Goal: Communication & Community: Answer question/provide support

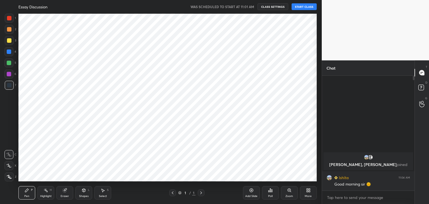
scroll to position [27780, 27649]
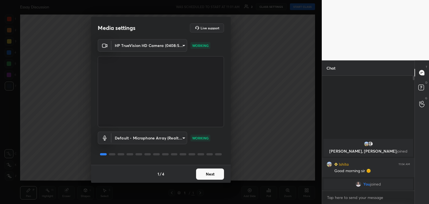
click at [207, 177] on button "Next" at bounding box center [210, 174] width 28 height 11
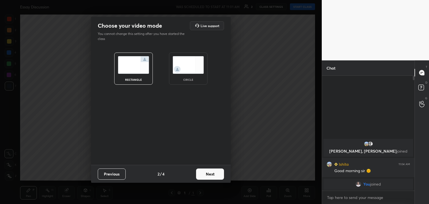
click at [207, 177] on button "Next" at bounding box center [210, 174] width 28 height 11
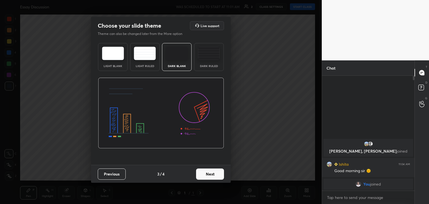
click at [207, 177] on button "Next" at bounding box center [210, 174] width 28 height 11
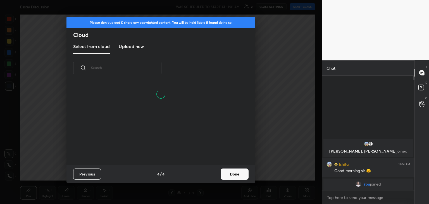
scroll to position [56, 179]
click at [237, 174] on button "Done" at bounding box center [235, 174] width 28 height 11
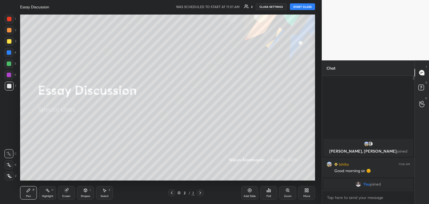
click at [305, 6] on button "START CLASS" at bounding box center [302, 6] width 25 height 7
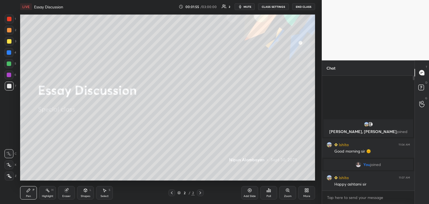
click at [309, 195] on div "More" at bounding box center [307, 196] width 7 height 3
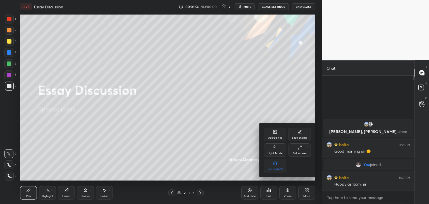
click at [274, 138] on div "Upload File" at bounding box center [275, 137] width 15 height 3
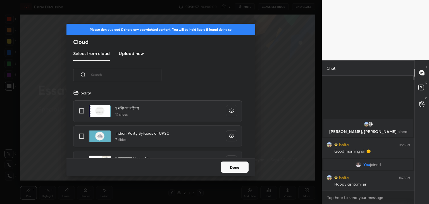
scroll to position [69, 179]
click at [133, 48] on new "Upload new" at bounding box center [131, 54] width 25 height 14
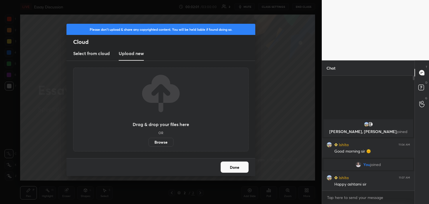
click at [169, 139] on label "Browse" at bounding box center [161, 142] width 25 height 9
click at [149, 139] on input "Browse" at bounding box center [149, 142] width 0 height 9
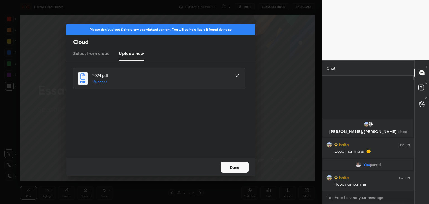
click at [240, 167] on button "Done" at bounding box center [235, 167] width 28 height 11
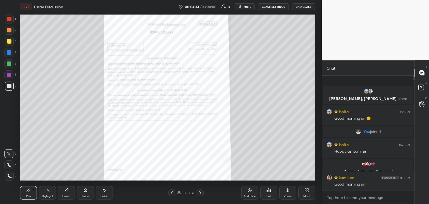
click at [173, 193] on icon at bounding box center [172, 193] width 4 height 4
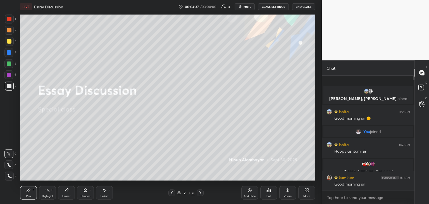
click at [304, 191] on div "More" at bounding box center [306, 192] width 17 height 13
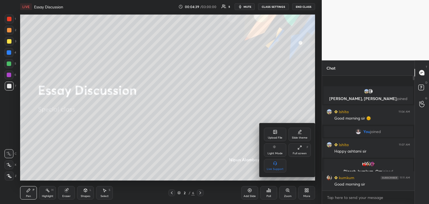
click at [273, 130] on div "Upload File" at bounding box center [275, 134] width 22 height 13
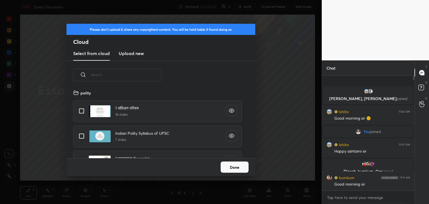
click at [133, 52] on h3 "Upload new" at bounding box center [131, 53] width 25 height 7
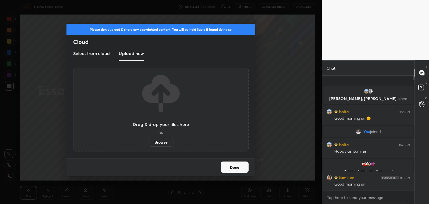
click at [160, 141] on label "Browse" at bounding box center [161, 142] width 25 height 9
click at [149, 141] on input "Browse" at bounding box center [149, 142] width 0 height 9
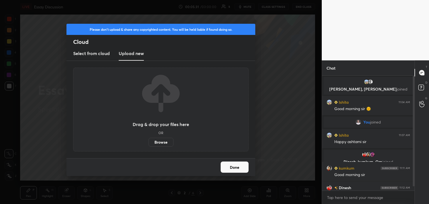
click at [163, 142] on label "Browse" at bounding box center [161, 142] width 25 height 9
click at [149, 142] on input "Browse" at bounding box center [149, 142] width 0 height 9
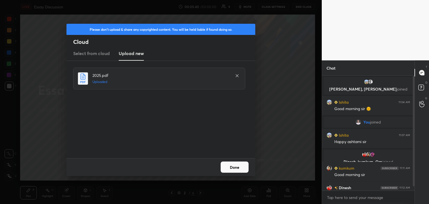
click at [229, 168] on button "Done" at bounding box center [235, 167] width 28 height 11
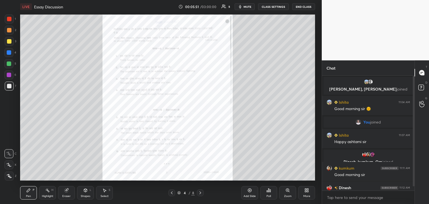
click at [286, 193] on icon at bounding box center [288, 190] width 4 height 4
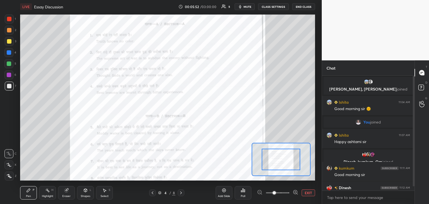
scroll to position [10, 0]
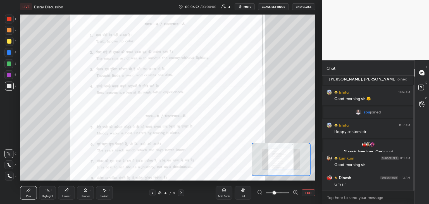
click at [8, 20] on div at bounding box center [9, 19] width 4 height 4
click at [222, 193] on icon at bounding box center [224, 190] width 4 height 4
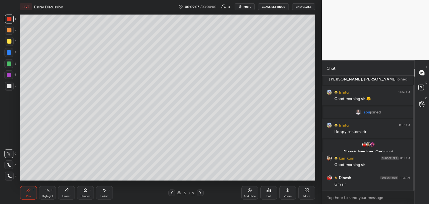
click at [171, 192] on icon at bounding box center [172, 193] width 4 height 4
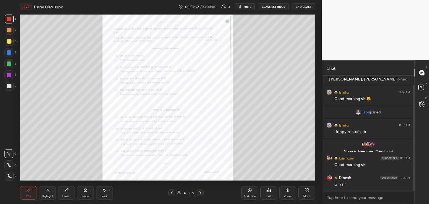
click at [288, 191] on icon at bounding box center [288, 190] width 4 height 4
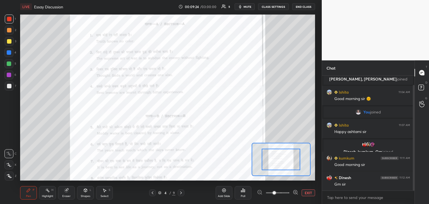
click at [279, 165] on div at bounding box center [281, 160] width 39 height 22
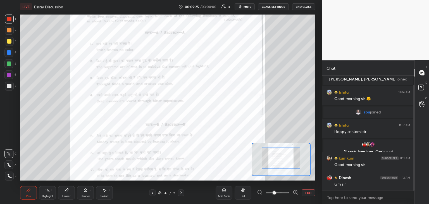
drag, startPoint x: 279, startPoint y: 165, endPoint x: 277, endPoint y: 153, distance: 11.3
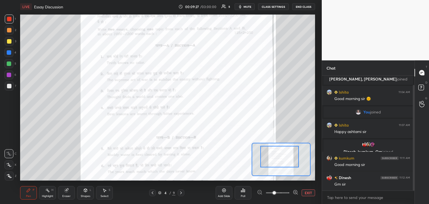
click at [276, 149] on div at bounding box center [279, 157] width 39 height 22
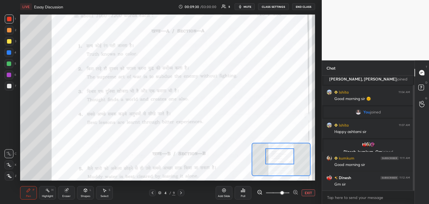
click at [281, 192] on span at bounding box center [282, 192] width 3 height 3
click at [282, 158] on div at bounding box center [280, 156] width 29 height 16
click at [280, 156] on div at bounding box center [280, 156] width 29 height 16
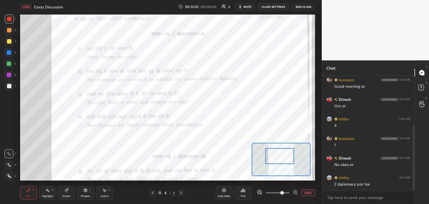
scroll to position [108, 0]
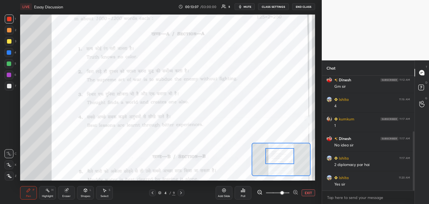
click at [224, 191] on icon at bounding box center [224, 190] width 4 height 4
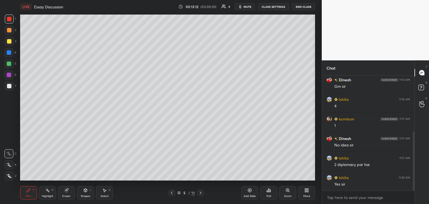
click at [171, 192] on icon at bounding box center [172, 193] width 4 height 4
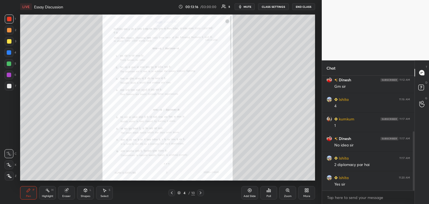
click at [201, 191] on icon at bounding box center [200, 193] width 4 height 4
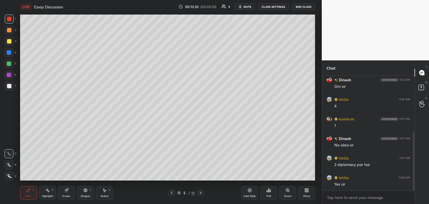
click at [171, 192] on icon at bounding box center [172, 193] width 4 height 4
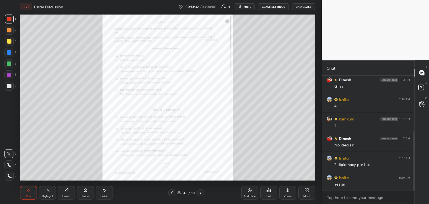
scroll to position [121, 0]
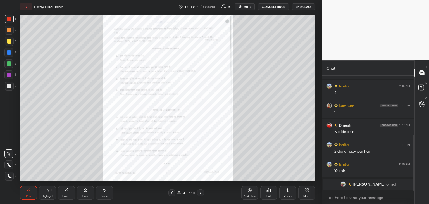
click at [201, 192] on icon at bounding box center [200, 193] width 4 height 4
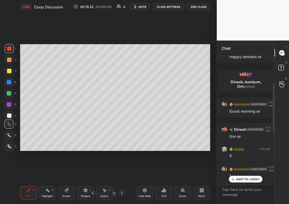
scroll to position [2, 2]
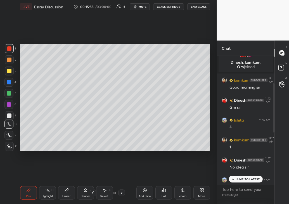
click at [245, 178] on p "JUMP TO LATEST" at bounding box center [248, 178] width 24 height 3
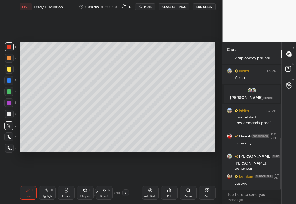
scroll to position [0, 0]
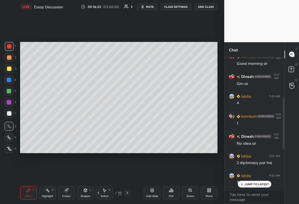
click at [246, 184] on p "JUMP TO LATEST" at bounding box center [257, 184] width 24 height 3
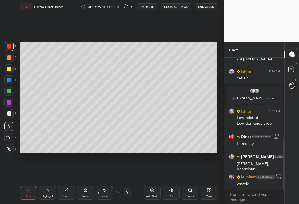
click at [9, 68] on div at bounding box center [9, 69] width 4 height 4
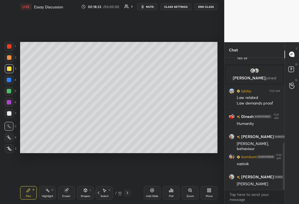
scroll to position [243, 0]
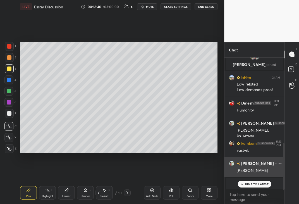
click at [244, 184] on div "JUMP TO LATEST" at bounding box center [255, 184] width 34 height 7
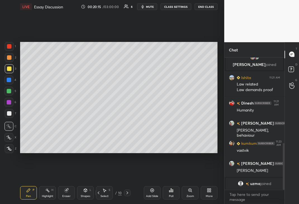
scroll to position [252, 0]
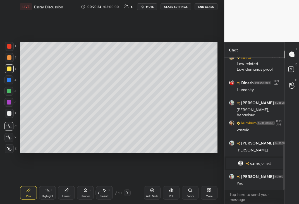
click at [149, 193] on div "Add Slide" at bounding box center [152, 192] width 17 height 13
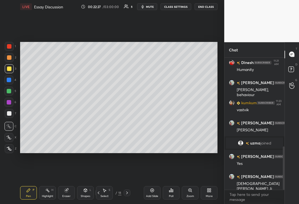
click at [10, 136] on icon at bounding box center [8, 138] width 5 height 4
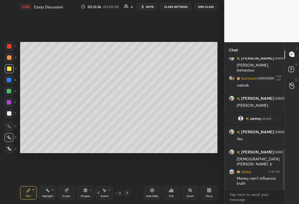
click at [150, 188] on icon at bounding box center [152, 190] width 4 height 4
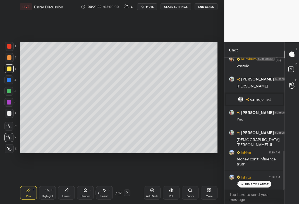
click at [250, 184] on p "JUMP TO LATEST" at bounding box center [257, 184] width 24 height 3
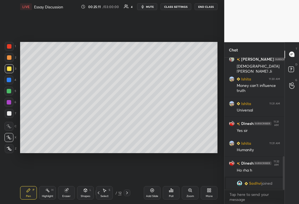
scroll to position [380, 0]
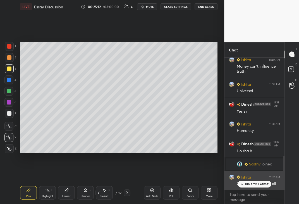
click at [259, 184] on p "JUMP TO LATEST" at bounding box center [257, 184] width 24 height 3
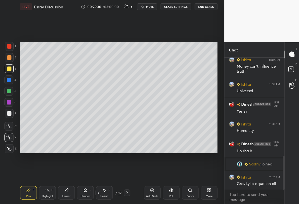
click at [152, 195] on div "Add Slide" at bounding box center [152, 196] width 12 height 3
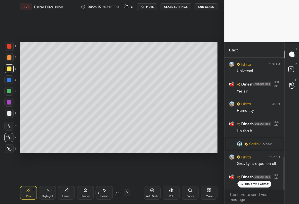
click at [149, 191] on div "Add Slide" at bounding box center [152, 192] width 17 height 13
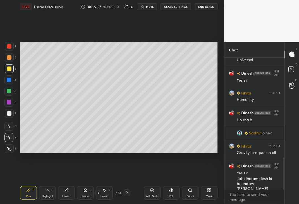
scroll to position [431, 0]
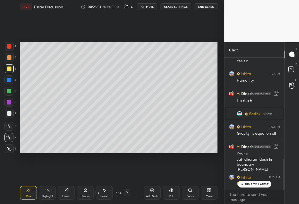
click at [256, 186] on div "JUMP TO LATEST" at bounding box center [255, 184] width 34 height 7
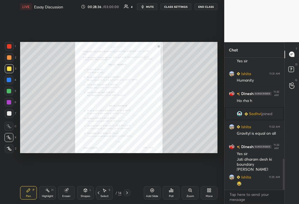
click at [189, 192] on icon at bounding box center [190, 190] width 4 height 4
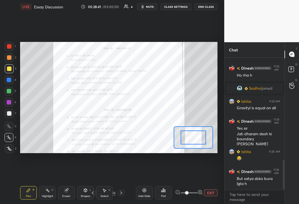
scroll to position [475, 0]
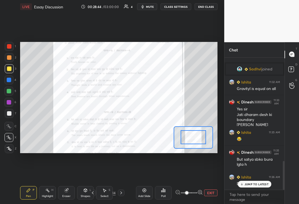
drag, startPoint x: 197, startPoint y: 136, endPoint x: 197, endPoint y: 132, distance: 4.2
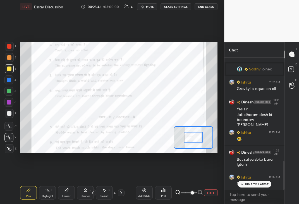
click at [191, 194] on span at bounding box center [192, 192] width 3 height 3
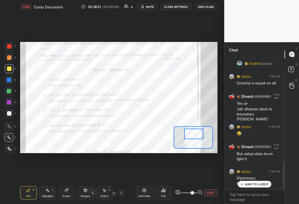
click at [193, 132] on div at bounding box center [193, 134] width 19 height 11
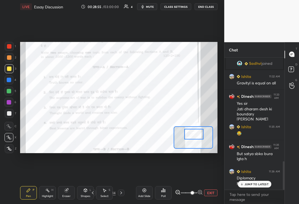
click at [261, 184] on p "JUMP TO LATEST" at bounding box center [257, 184] width 24 height 3
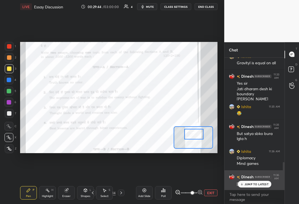
click at [250, 185] on p "JUMP TO LATEST" at bounding box center [257, 184] width 24 height 3
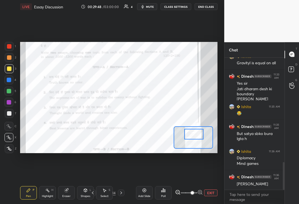
scroll to position [526, 0]
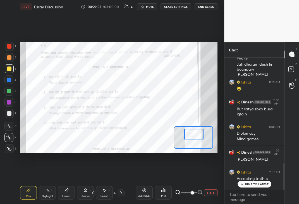
click at [7, 103] on div at bounding box center [9, 102] width 4 height 4
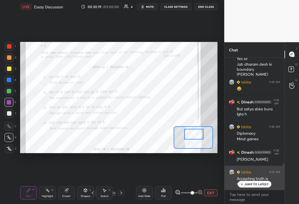
click at [244, 185] on icon at bounding box center [242, 184] width 4 height 3
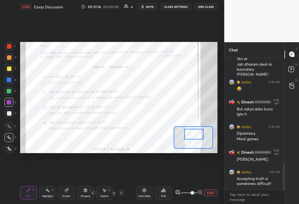
click at [144, 191] on icon at bounding box center [144, 190] width 4 height 4
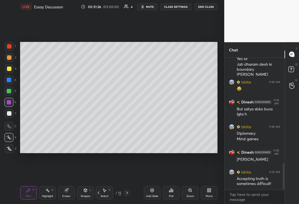
click at [144, 9] on button "mute" at bounding box center [147, 6] width 20 height 7
click at [145, 8] on button "unmute" at bounding box center [147, 6] width 20 height 7
click at [147, 8] on button "mute" at bounding box center [147, 6] width 20 height 7
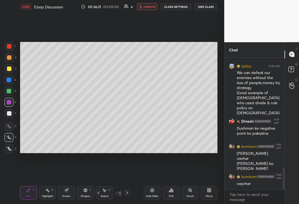
scroll to position [676, 0]
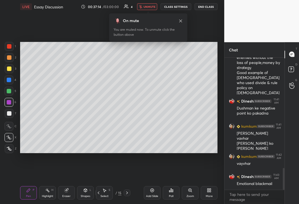
click at [149, 5] on span "unmute" at bounding box center [150, 7] width 12 height 4
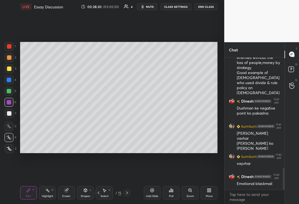
click at [98, 193] on icon at bounding box center [99, 192] width 2 height 3
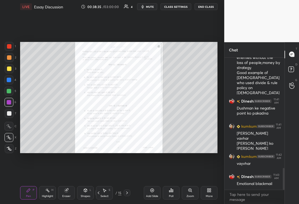
click at [126, 193] on icon at bounding box center [127, 193] width 4 height 4
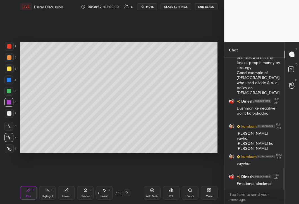
click at [153, 191] on icon at bounding box center [152, 190] width 4 height 4
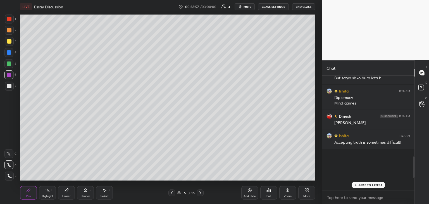
scroll to position [430, 0]
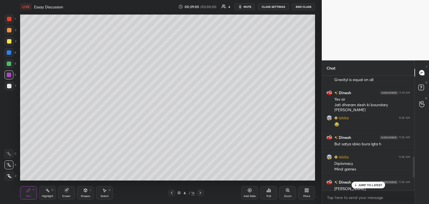
click at [360, 185] on p "JUMP TO LATEST" at bounding box center [371, 184] width 24 height 3
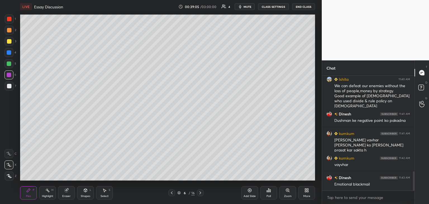
click at [244, 7] on button "mute" at bounding box center [245, 6] width 20 height 7
click at [244, 6] on span "unmute" at bounding box center [247, 7] width 12 height 4
click at [250, 190] on icon at bounding box center [250, 190] width 4 height 4
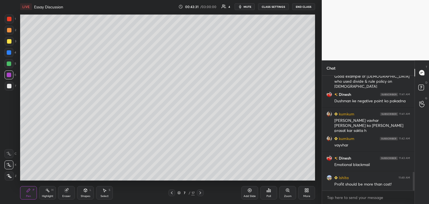
click at [249, 191] on icon at bounding box center [250, 190] width 4 height 4
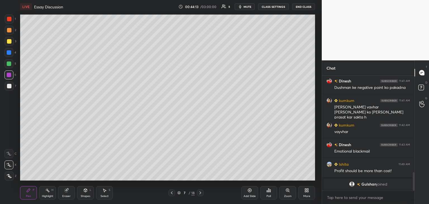
scroll to position [612, 0]
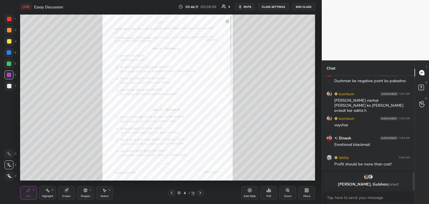
click at [250, 193] on div "Add Slide" at bounding box center [249, 192] width 17 height 13
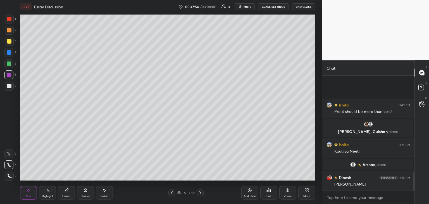
scroll to position [631, 0]
click at [11, 30] on div at bounding box center [9, 30] width 4 height 4
click at [201, 191] on icon at bounding box center [200, 193] width 4 height 4
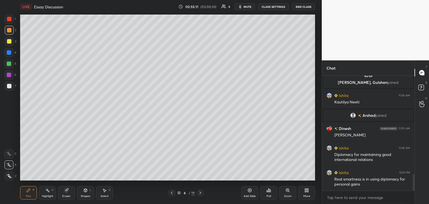
scroll to position [740, 0]
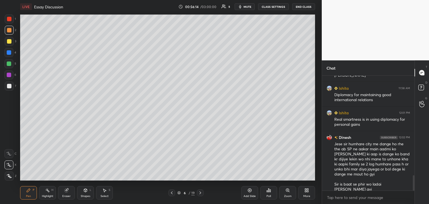
click at [248, 188] on icon at bounding box center [250, 190] width 4 height 4
click at [67, 193] on div "Eraser" at bounding box center [66, 192] width 17 height 13
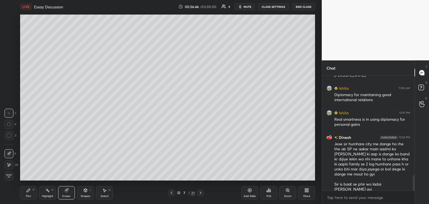
click at [27, 195] on div "Pen" at bounding box center [28, 196] width 5 height 3
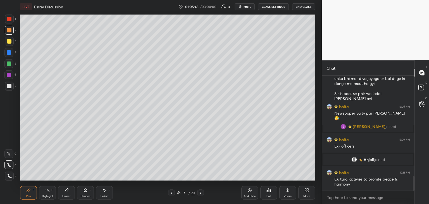
scroll to position [789, 0]
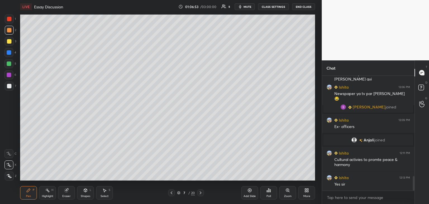
click at [248, 8] on span "mute" at bounding box center [248, 7] width 8 height 4
click at [246, 7] on span "unmute" at bounding box center [247, 7] width 12 height 4
click at [169, 195] on div at bounding box center [171, 192] width 7 height 7
click at [67, 193] on div "Eraser" at bounding box center [66, 192] width 17 height 13
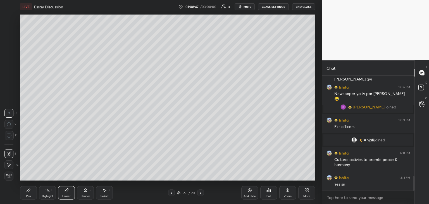
click at [30, 191] on icon at bounding box center [28, 190] width 4 height 4
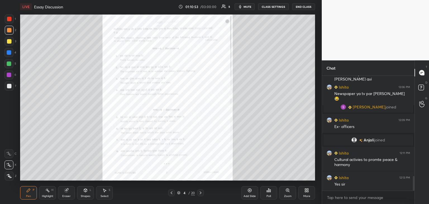
click at [288, 193] on icon at bounding box center [288, 190] width 4 height 4
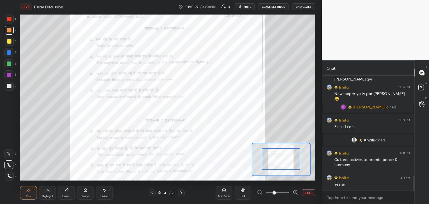
drag, startPoint x: 287, startPoint y: 161, endPoint x: 287, endPoint y: 154, distance: 7.3
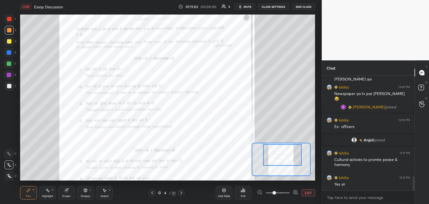
drag, startPoint x: 283, startPoint y: 156, endPoint x: 284, endPoint y: 152, distance: 4.1
click at [284, 152] on div at bounding box center [282, 155] width 39 height 22
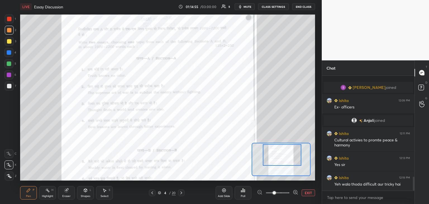
scroll to position [828, 0]
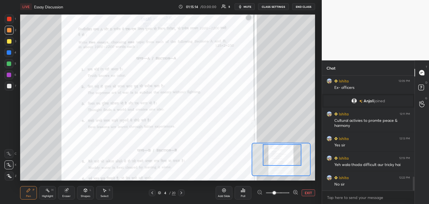
click at [224, 193] on div "Add Slide" at bounding box center [224, 192] width 17 height 13
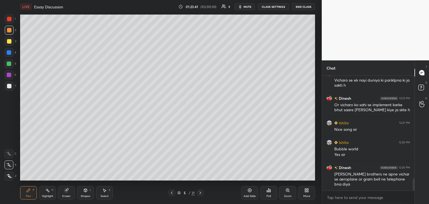
scroll to position [971, 0]
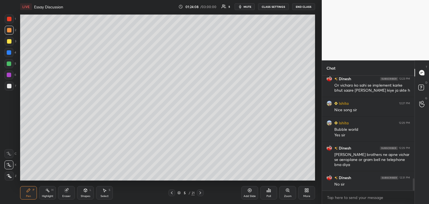
click at [242, 7] on icon "button" at bounding box center [240, 6] width 3 height 3
click at [248, 7] on span "unmute" at bounding box center [247, 7] width 12 height 4
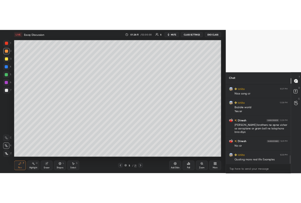
scroll to position [1004, 0]
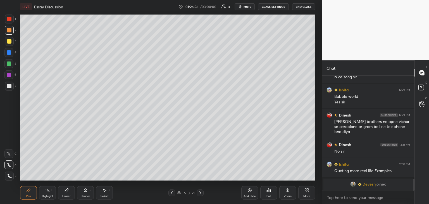
click at [251, 190] on icon at bounding box center [250, 191] width 4 height 4
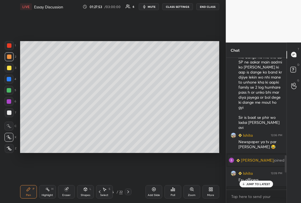
scroll to position [130, 59]
click at [251, 184] on p "JUMP TO LATEST" at bounding box center [259, 183] width 24 height 3
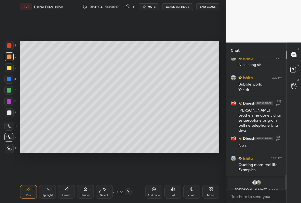
scroll to position [1064, 0]
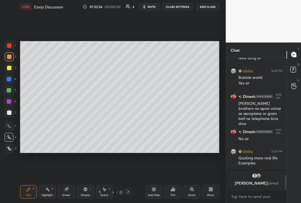
click at [154, 7] on span "mute" at bounding box center [152, 7] width 8 height 4
click at [154, 7] on span "unmute" at bounding box center [151, 7] width 12 height 4
click at [154, 7] on span "mute" at bounding box center [152, 7] width 8 height 4
click at [154, 7] on span "unmute" at bounding box center [151, 7] width 12 height 4
click at [151, 6] on span "mute" at bounding box center [152, 7] width 8 height 4
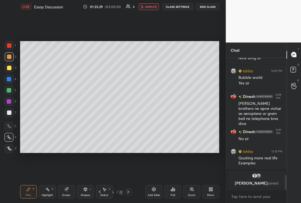
click at [151, 6] on span "unmute" at bounding box center [151, 7] width 12 height 4
click at [149, 5] on span "mute" at bounding box center [152, 7] width 8 height 4
click at [149, 5] on span "unmute" at bounding box center [151, 7] width 12 height 4
click at [129, 192] on icon at bounding box center [128, 191] width 4 height 4
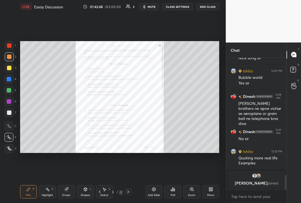
click at [191, 190] on icon at bounding box center [192, 189] width 4 height 4
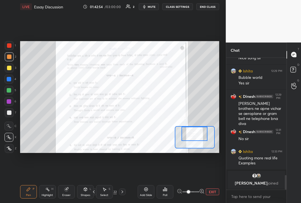
drag, startPoint x: 195, startPoint y: 131, endPoint x: 195, endPoint y: 128, distance: 3.4
click at [195, 128] on div at bounding box center [195, 134] width 26 height 14
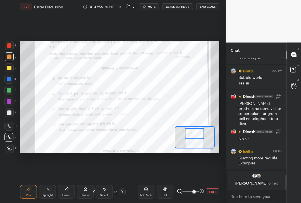
click at [193, 191] on span at bounding box center [194, 191] width 3 height 3
click at [9, 45] on div at bounding box center [9, 45] width 4 height 4
click at [9, 125] on icon at bounding box center [8, 126] width 5 height 4
click at [144, 189] on icon at bounding box center [146, 190] width 4 height 4
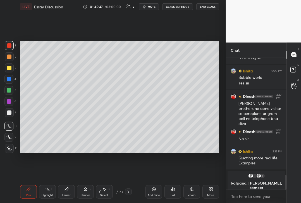
scroll to position [1068, 0]
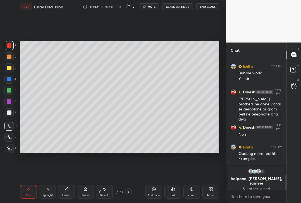
click at [155, 190] on icon at bounding box center [154, 189] width 4 height 4
click at [150, 7] on span "mute" at bounding box center [152, 7] width 8 height 4
click at [9, 65] on div at bounding box center [9, 67] width 9 height 9
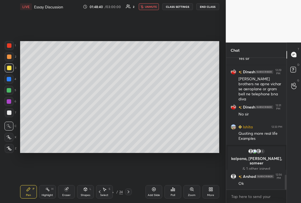
scroll to position [1043, 0]
click at [147, 8] on button "unmute" at bounding box center [149, 6] width 20 height 7
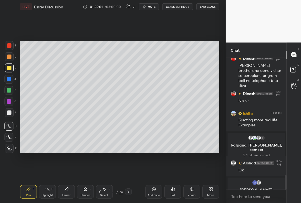
scroll to position [1063, 0]
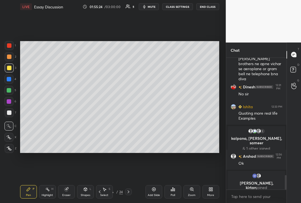
click at [154, 189] on icon at bounding box center [154, 189] width 2 height 2
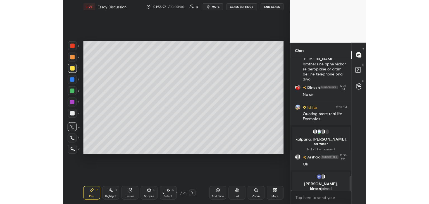
scroll to position [1083, 0]
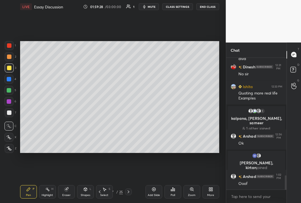
click at [131, 194] on div at bounding box center [128, 191] width 7 height 7
click at [129, 191] on icon at bounding box center [128, 191] width 4 height 4
click at [130, 191] on icon at bounding box center [128, 191] width 4 height 4
click at [132, 191] on div at bounding box center [128, 191] width 7 height 7
click at [132, 191] on div "11 / 25" at bounding box center [114, 191] width 63 height 7
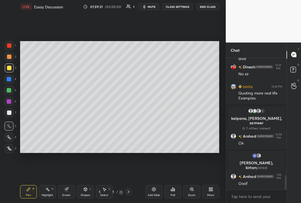
click at [130, 193] on icon at bounding box center [128, 191] width 4 height 4
click at [129, 192] on icon at bounding box center [128, 191] width 4 height 4
click at [131, 193] on div at bounding box center [128, 191] width 7 height 7
click at [131, 193] on icon at bounding box center [128, 191] width 4 height 4
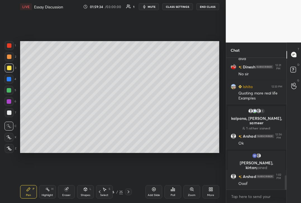
click at [132, 193] on div at bounding box center [128, 191] width 7 height 7
click at [132, 193] on div "17 / 25" at bounding box center [114, 191] width 63 height 7
click at [129, 193] on icon at bounding box center [128, 191] width 4 height 4
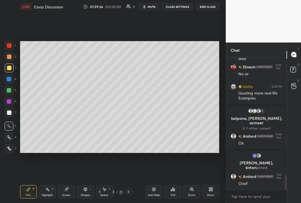
click at [130, 193] on icon at bounding box center [128, 191] width 4 height 4
click at [263, 16] on video at bounding box center [263, 21] width 75 height 42
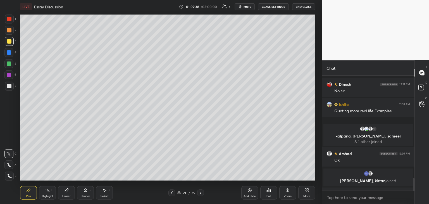
scroll to position [819, 0]
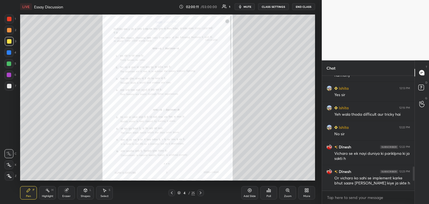
click at [247, 9] on button "mute" at bounding box center [245, 6] width 20 height 7
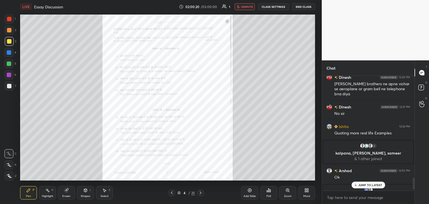
scroll to position [1015, 0]
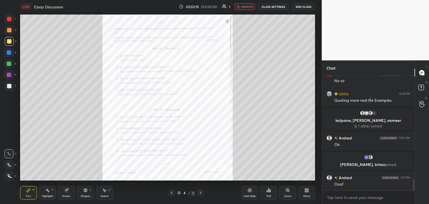
click at [299, 7] on button "End Class" at bounding box center [303, 6] width 23 height 7
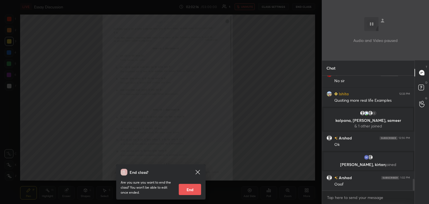
click at [184, 191] on button "End" at bounding box center [190, 189] width 22 height 11
type textarea "x"
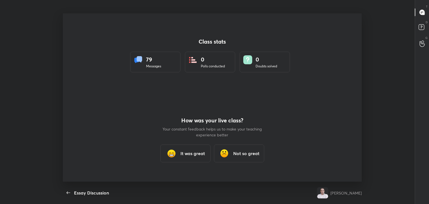
scroll to position [27780, 27524]
click at [194, 158] on div "It was great" at bounding box center [185, 153] width 50 height 18
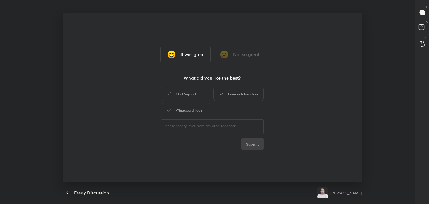
click at [253, 93] on div "Learner Interaction" at bounding box center [239, 94] width 50 height 14
click at [255, 142] on button "Submit" at bounding box center [252, 143] width 22 height 11
